Goal: Task Accomplishment & Management: Manage account settings

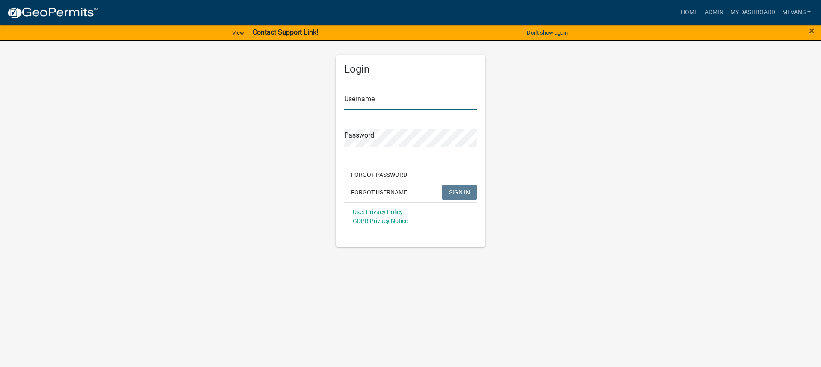
type input "Mevans"
click at [463, 189] on span "SIGN IN" at bounding box center [459, 191] width 21 height 7
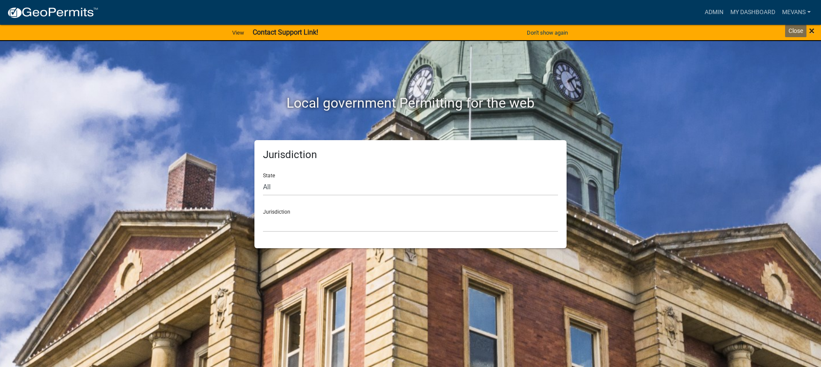
click at [811, 27] on span "×" at bounding box center [812, 31] width 6 height 12
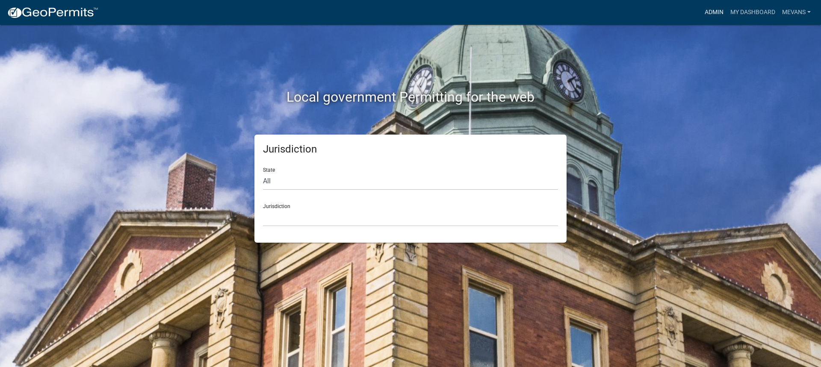
click at [706, 10] on link "Admin" at bounding box center [714, 12] width 26 height 16
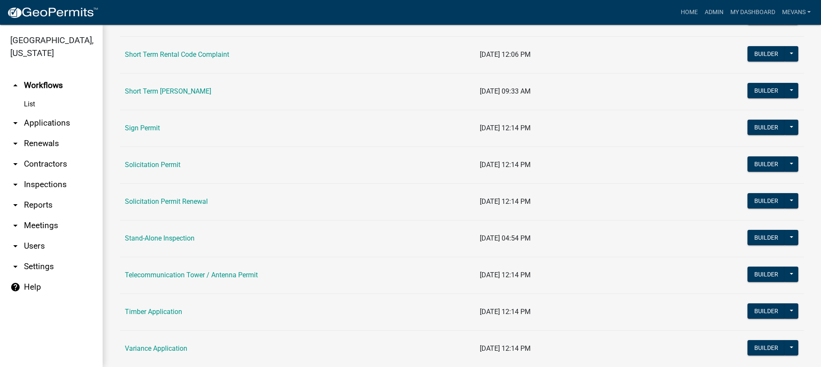
scroll to position [1068, 0]
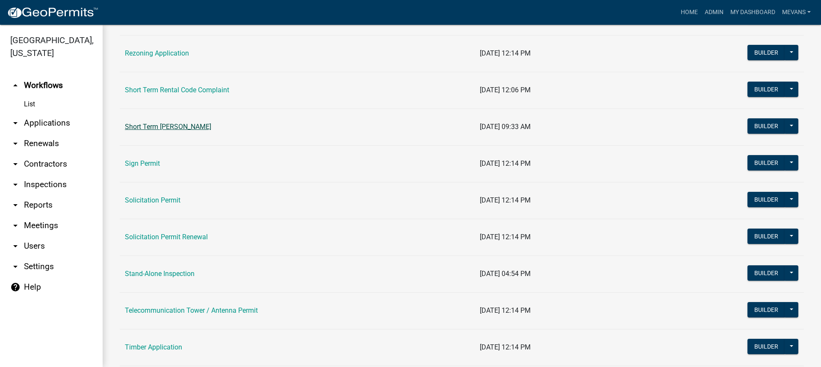
click at [198, 126] on link "Short Term [PERSON_NAME]" at bounding box center [168, 127] width 86 height 8
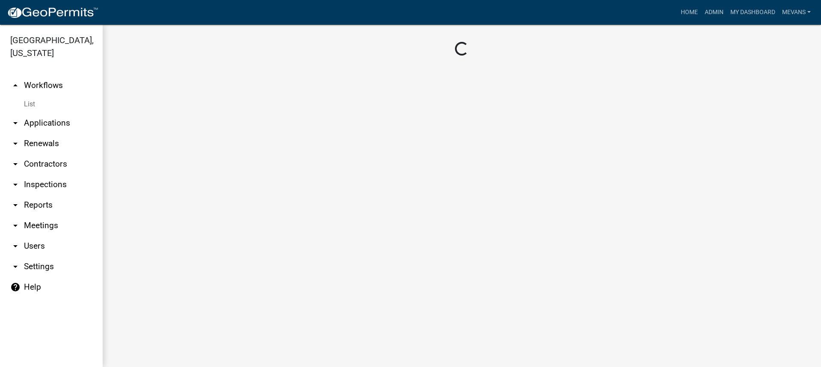
click at [198, 126] on main "Loading..." at bounding box center [462, 196] width 718 height 342
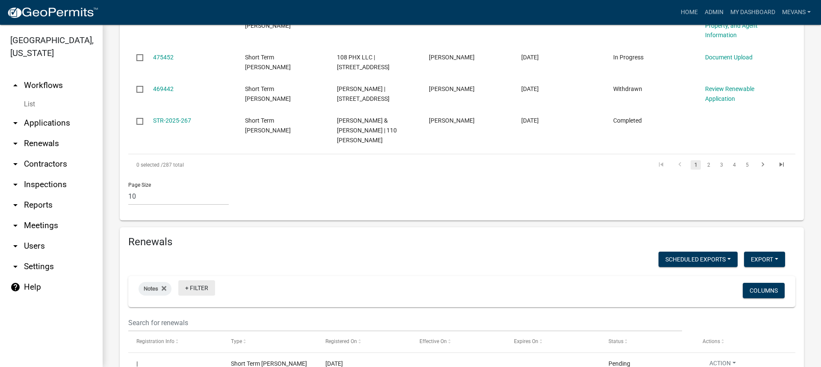
scroll to position [855, 0]
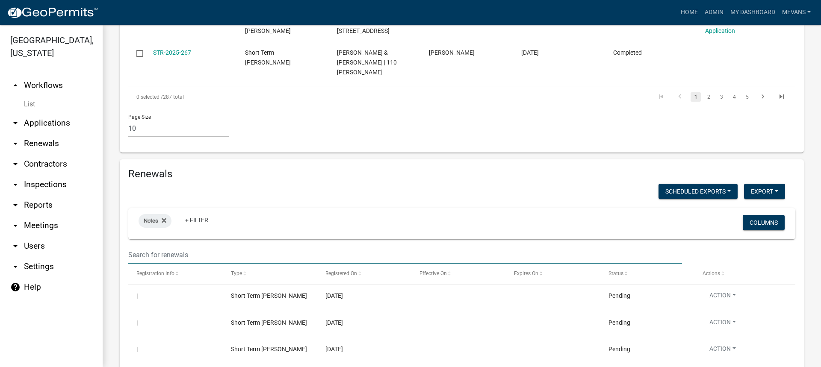
click at [170, 246] on input "text" at bounding box center [404, 255] width 553 height 18
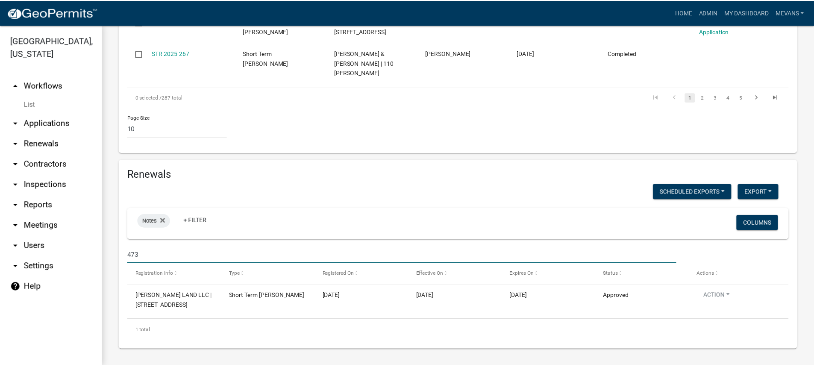
scroll to position [825, 0]
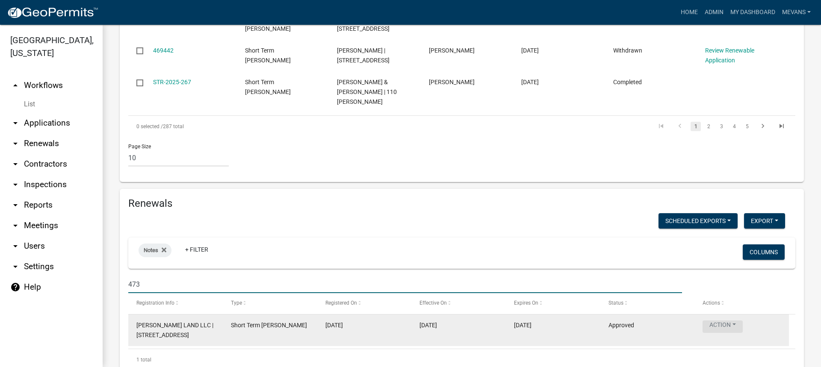
type input "473"
click at [720, 321] on button "Action" at bounding box center [722, 327] width 40 height 12
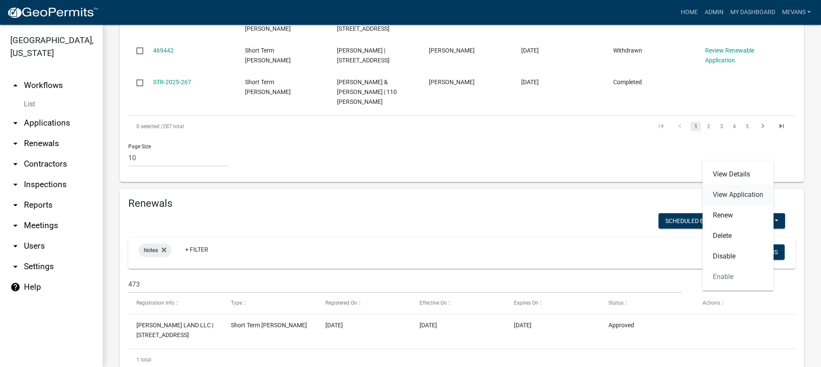
click at [753, 197] on link "View Application" at bounding box center [737, 195] width 71 height 21
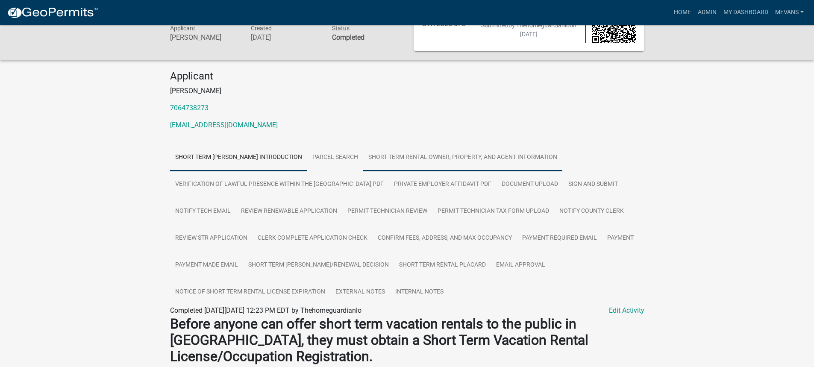
click at [427, 158] on link "Short Term Rental Owner, Property, and Agent Information" at bounding box center [462, 157] width 199 height 27
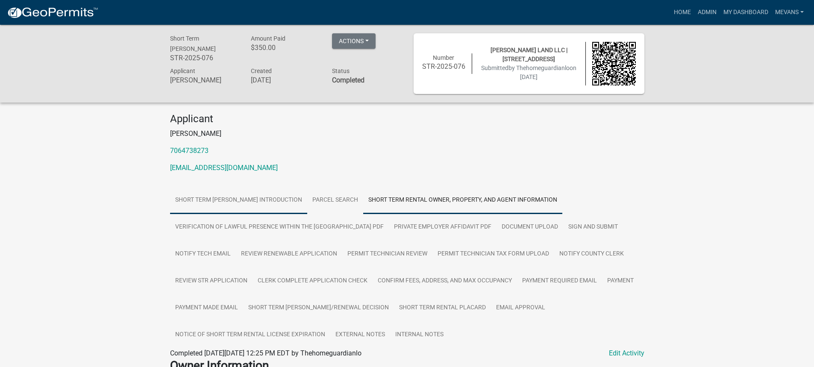
click at [236, 195] on link "Short Term [PERSON_NAME] Introduction" at bounding box center [238, 200] width 137 height 27
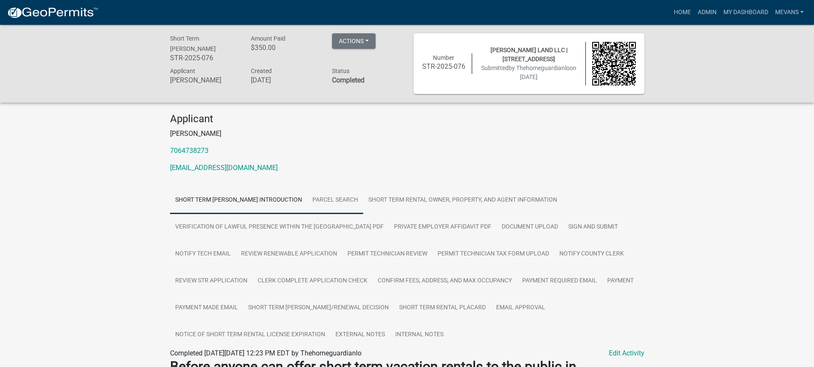
click at [347, 192] on link "Parcel search" at bounding box center [335, 200] width 56 height 27
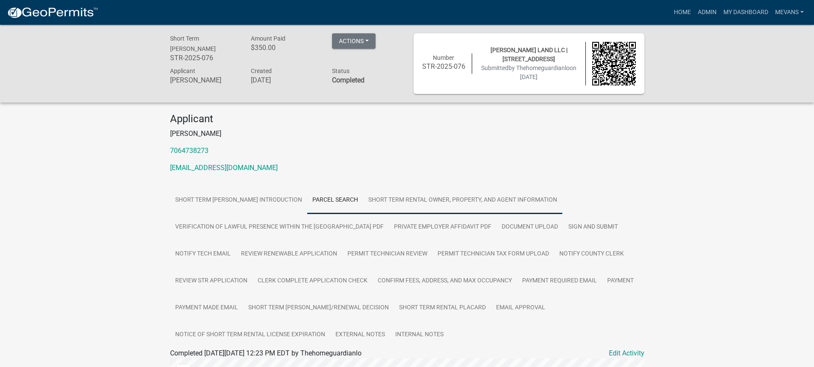
click at [478, 194] on link "Short Term Rental Owner, Property, and Agent Information" at bounding box center [462, 200] width 199 height 27
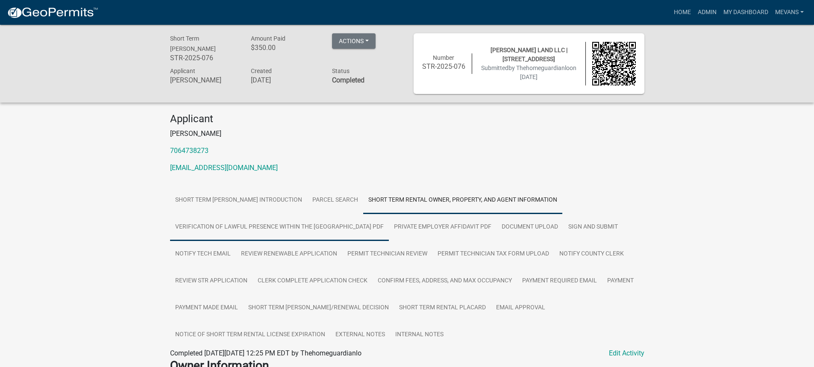
click at [270, 227] on link "Verification of Lawful Presence within the [GEOGRAPHIC_DATA] PDF" at bounding box center [279, 227] width 219 height 27
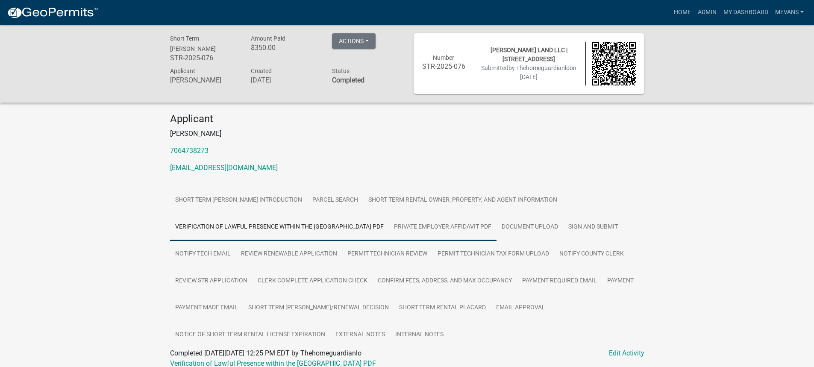
click at [437, 228] on link "Private Employer Affidavit PDF" at bounding box center [443, 227] width 108 height 27
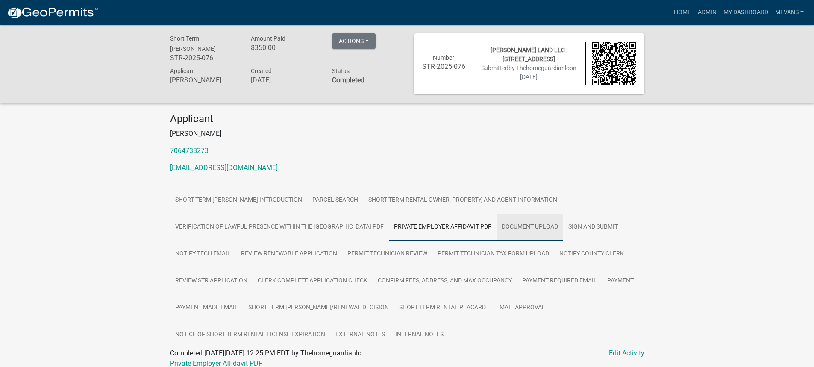
click at [513, 219] on link "Document Upload" at bounding box center [530, 227] width 67 height 27
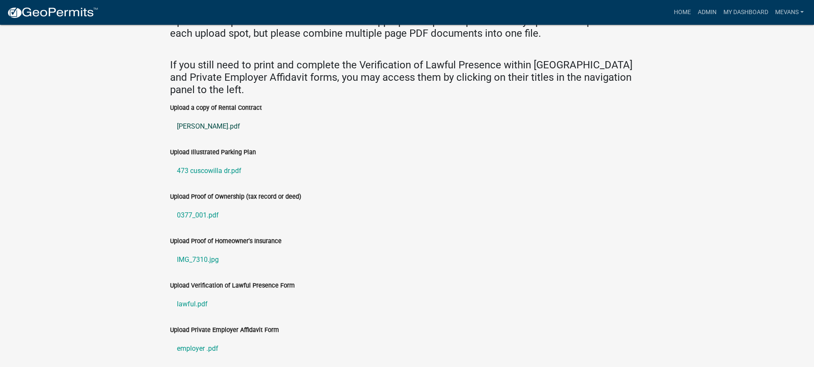
scroll to position [426, 0]
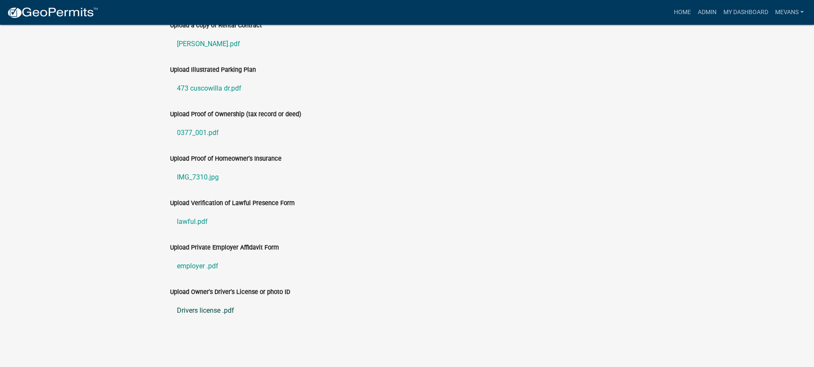
click at [193, 313] on link "Drivers license .pdf" at bounding box center [407, 310] width 474 height 21
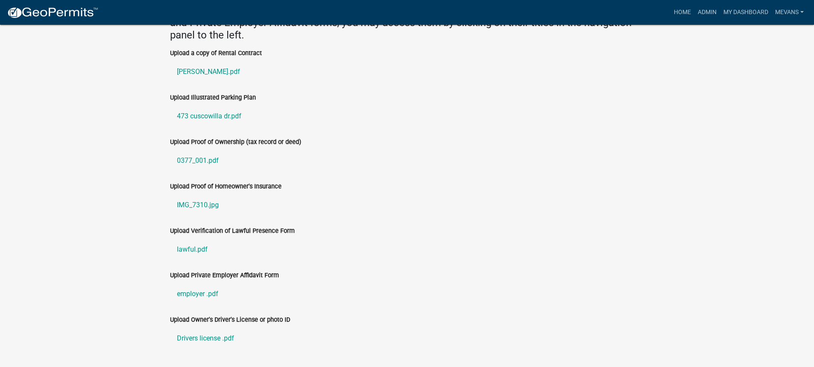
scroll to position [383, 0]
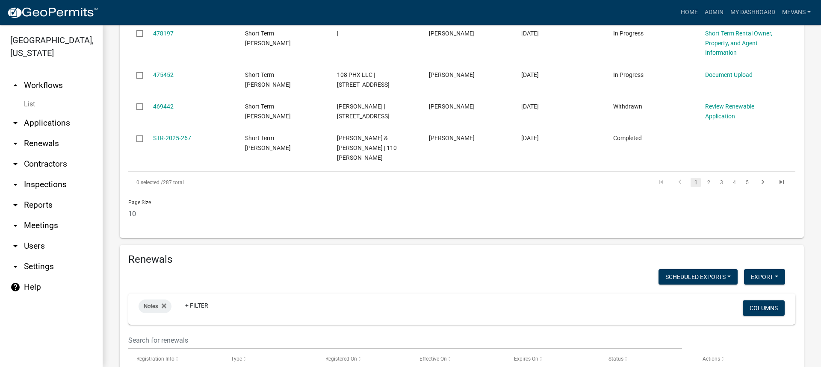
scroll to position [791, 0]
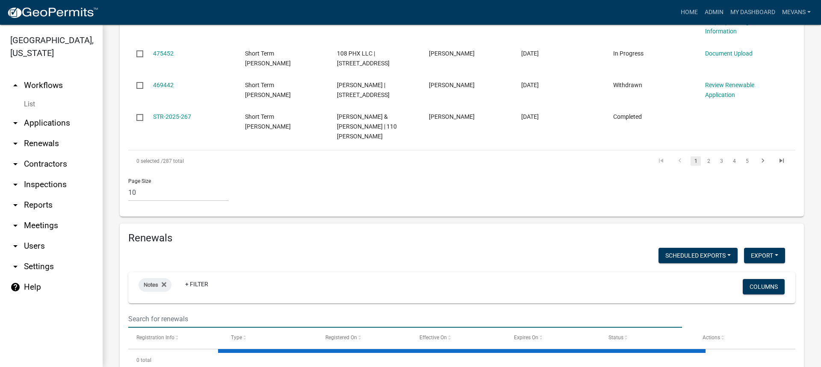
click at [147, 310] on input "text" at bounding box center [404, 319] width 553 height 18
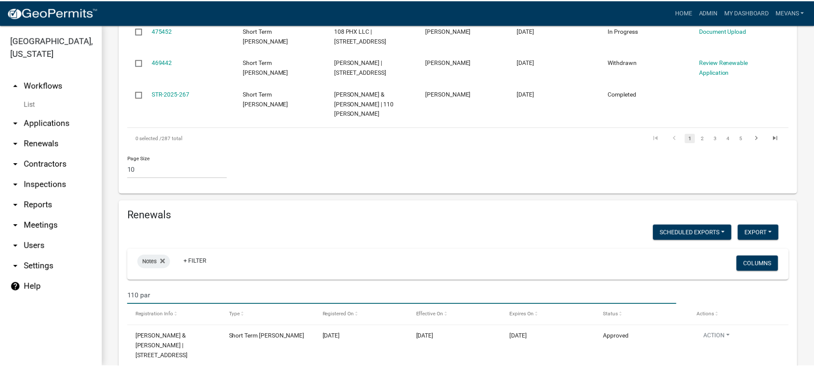
scroll to position [825, 0]
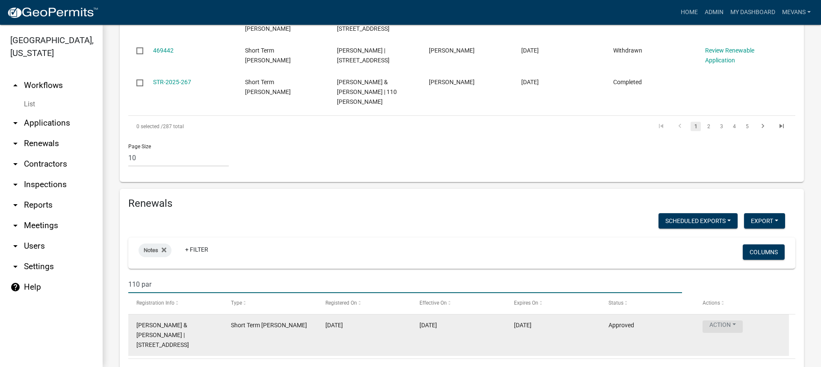
type input "110 par"
click at [720, 321] on button "Action" at bounding box center [722, 327] width 40 height 12
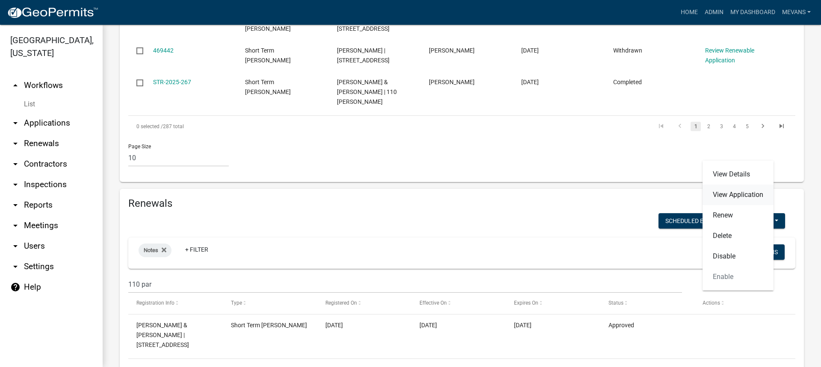
click at [725, 194] on link "View Application" at bounding box center [737, 195] width 71 height 21
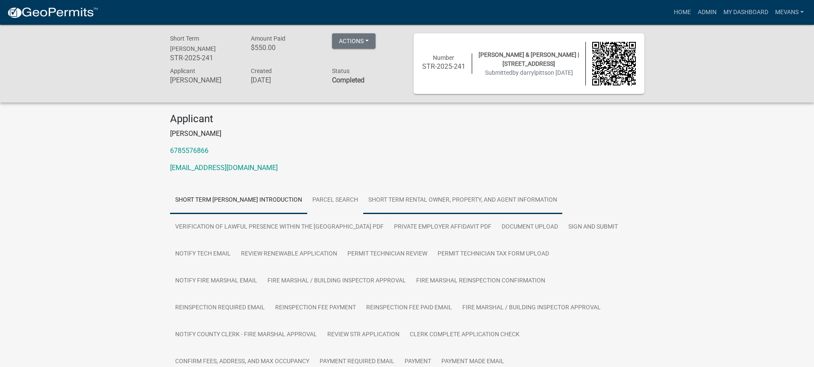
click at [480, 197] on link "Short Term Rental Owner, Property, and Agent Information" at bounding box center [462, 200] width 199 height 27
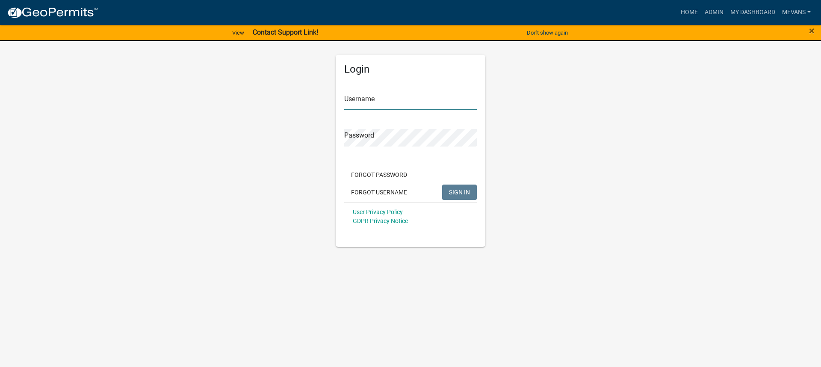
type input "Mevans"
click at [452, 192] on span "SIGN IN" at bounding box center [459, 191] width 21 height 7
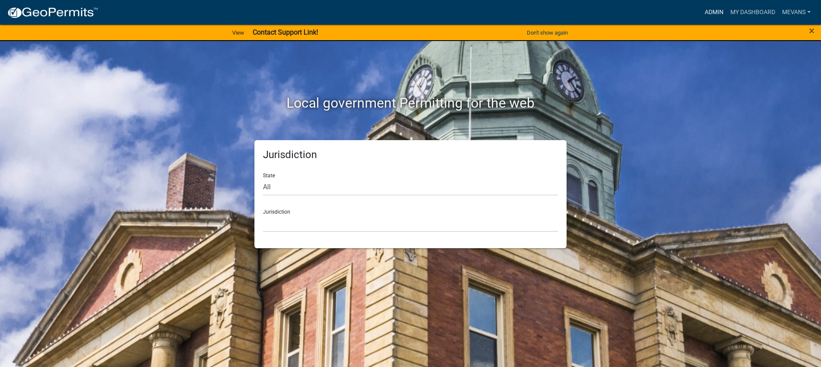
click at [718, 10] on link "Admin" at bounding box center [714, 12] width 26 height 16
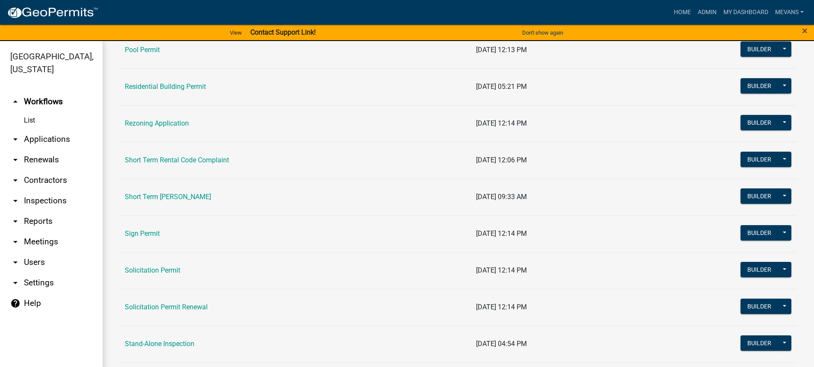
scroll to position [1068, 0]
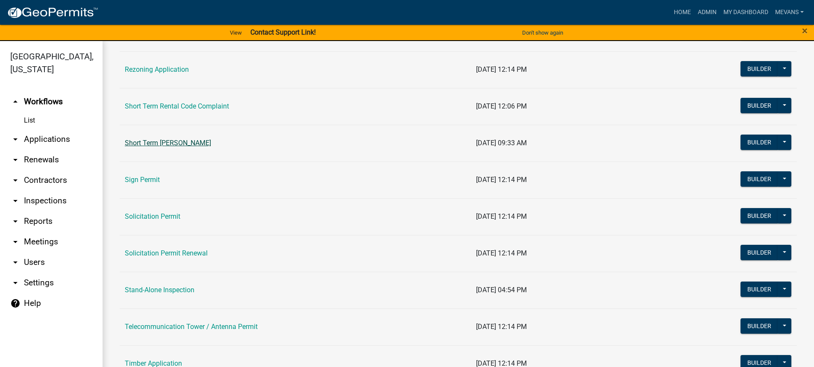
click at [173, 145] on link "Short Term [PERSON_NAME]" at bounding box center [168, 143] width 86 height 8
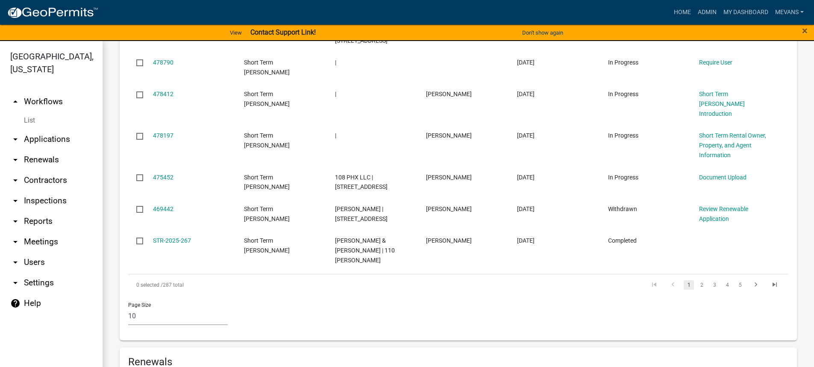
scroll to position [850, 0]
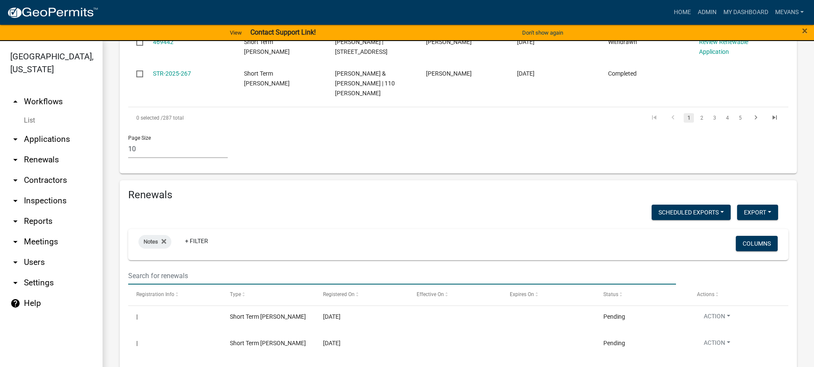
drag, startPoint x: 175, startPoint y: 239, endPoint x: 165, endPoint y: 245, distance: 12.2
click at [175, 267] on input "text" at bounding box center [402, 276] width 548 height 18
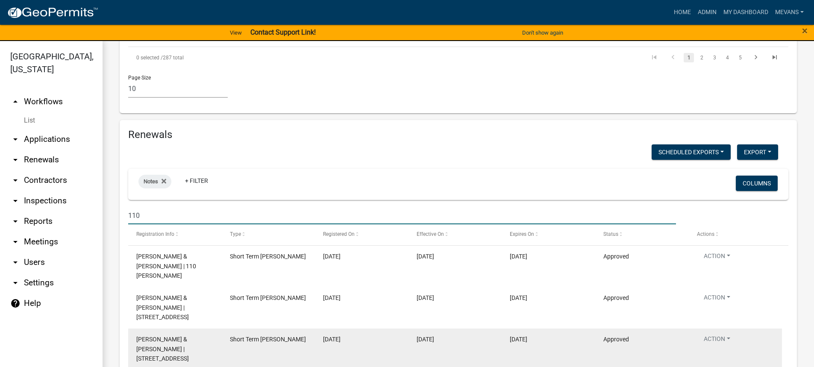
scroll to position [936, 0]
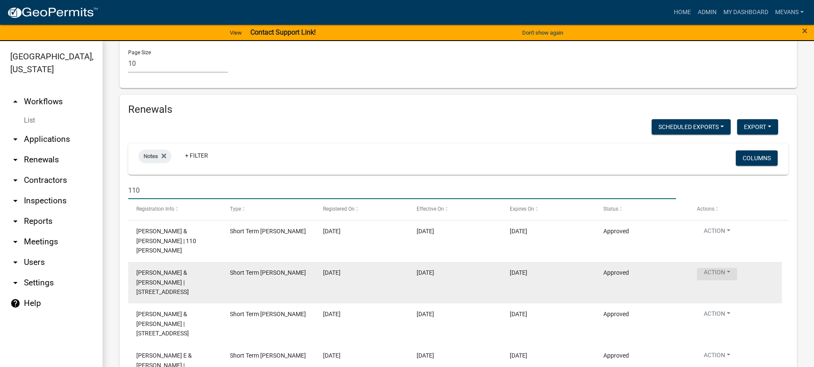
type input "110"
click at [723, 268] on button "Action" at bounding box center [717, 274] width 40 height 12
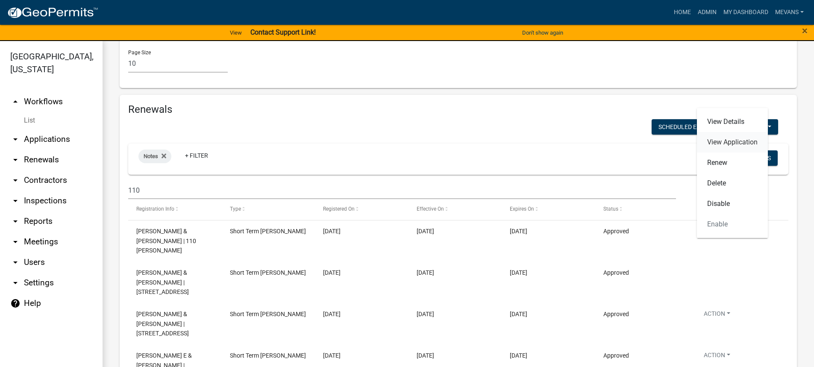
click at [746, 145] on link "View Application" at bounding box center [732, 142] width 71 height 21
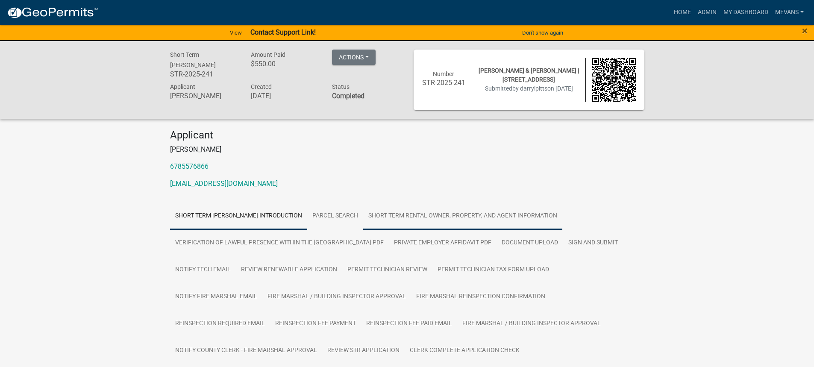
click at [483, 209] on link "Short Term Rental Owner, Property, and Agent Information" at bounding box center [462, 216] width 199 height 27
click at [520, 215] on link "Short Term Rental Owner, Property, and Agent Information" at bounding box center [462, 216] width 199 height 27
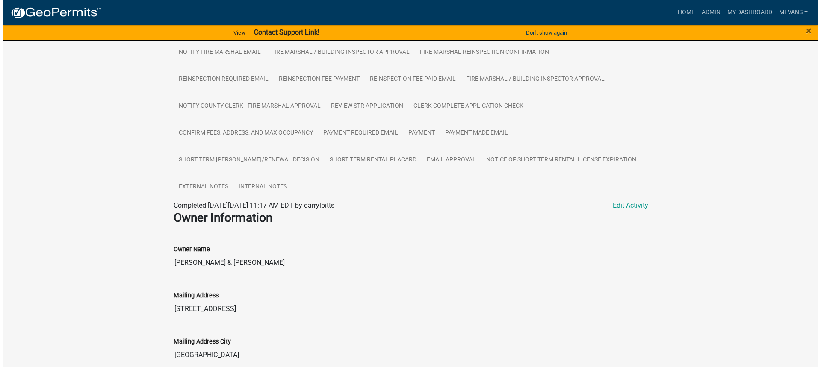
scroll to position [256, 0]
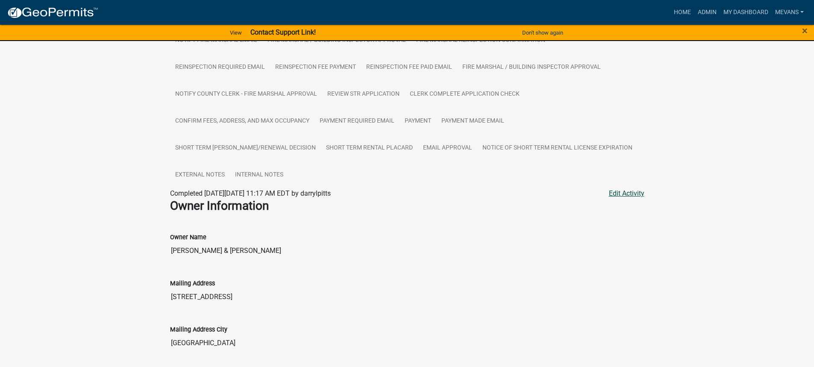
click at [632, 189] on link "Edit Activity" at bounding box center [626, 193] width 35 height 10
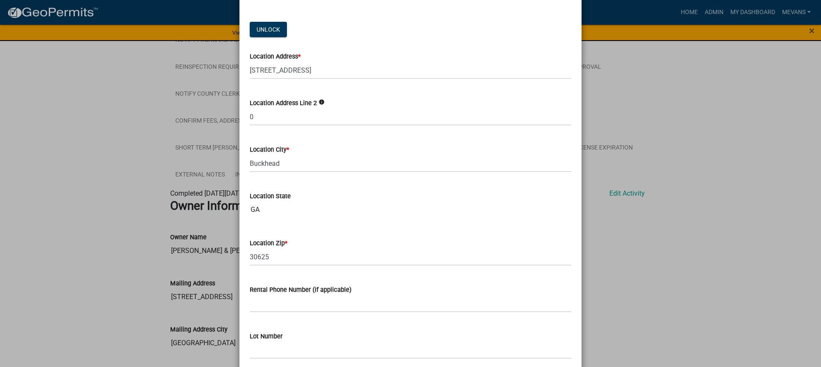
scroll to position [684, 0]
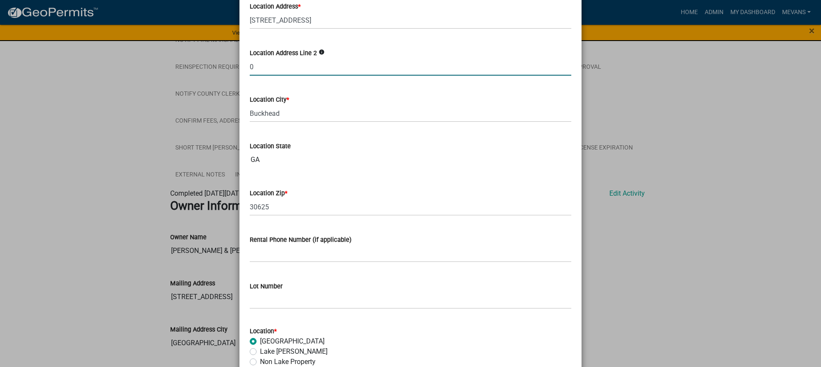
click at [269, 74] on input "0" at bounding box center [410, 67] width 321 height 18
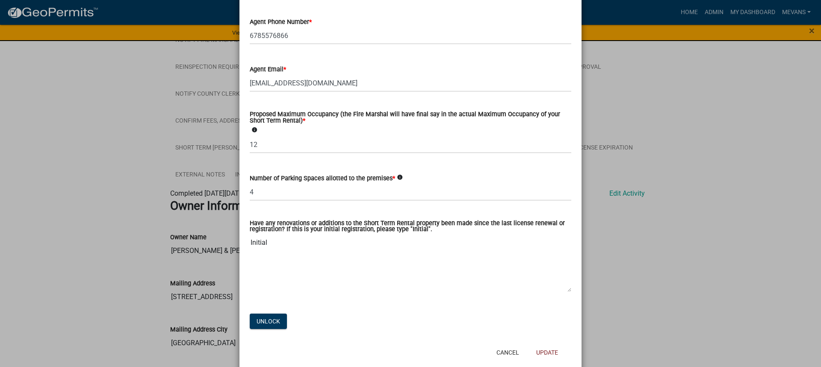
scroll to position [1466, 0]
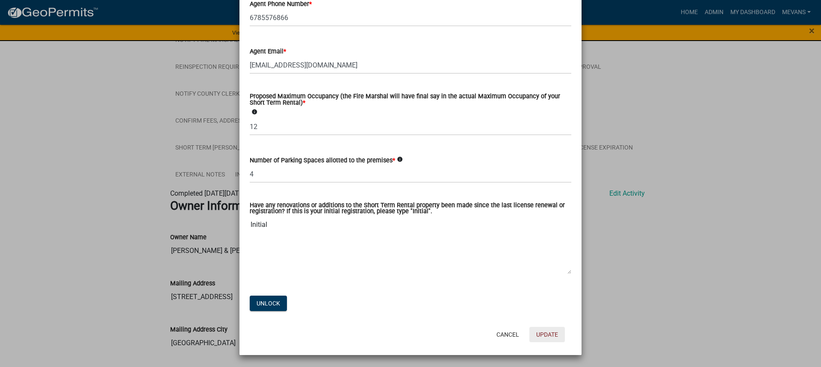
click at [544, 335] on button "Update" at bounding box center [546, 334] width 35 height 15
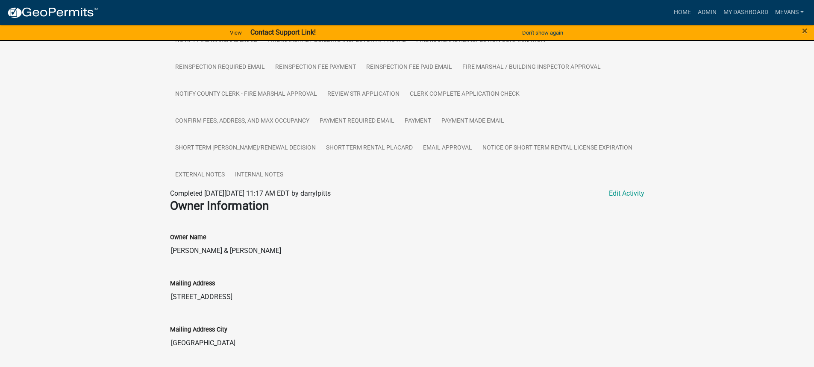
scroll to position [0, 0]
